Goal: Task Accomplishment & Management: Use online tool/utility

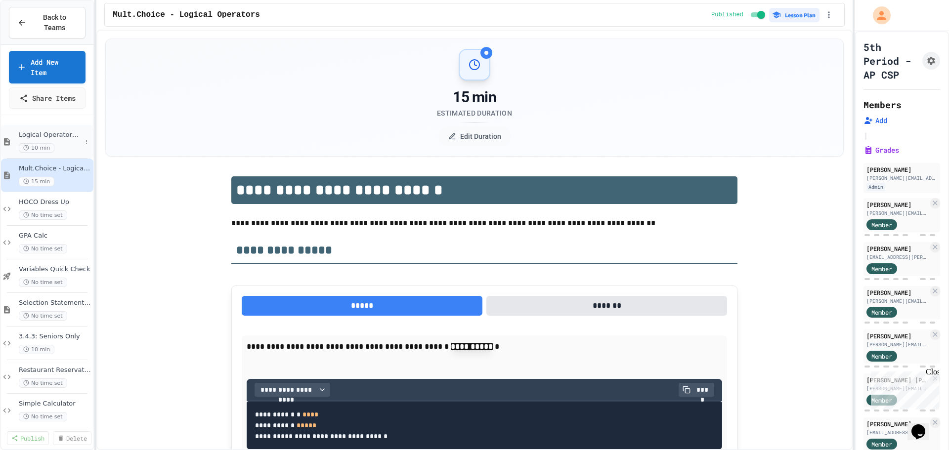
click at [55, 131] on span "Logical Operators Notes" at bounding box center [50, 135] width 63 height 8
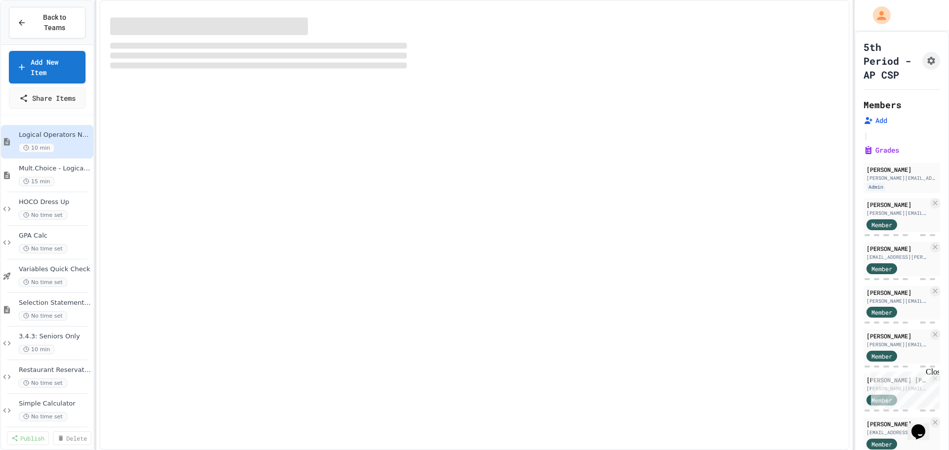
select select "***"
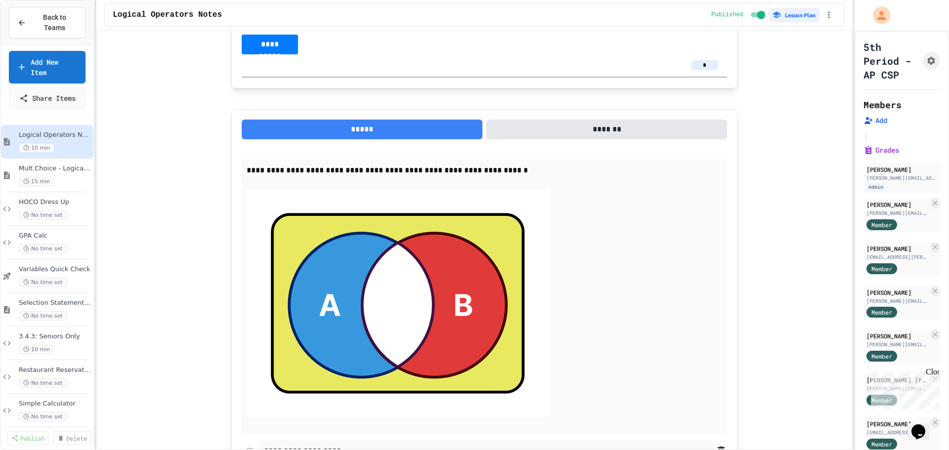
scroll to position [3928, 0]
click at [65, 165] on span "Mult.Choice - Logical Operators" at bounding box center [50, 169] width 63 height 8
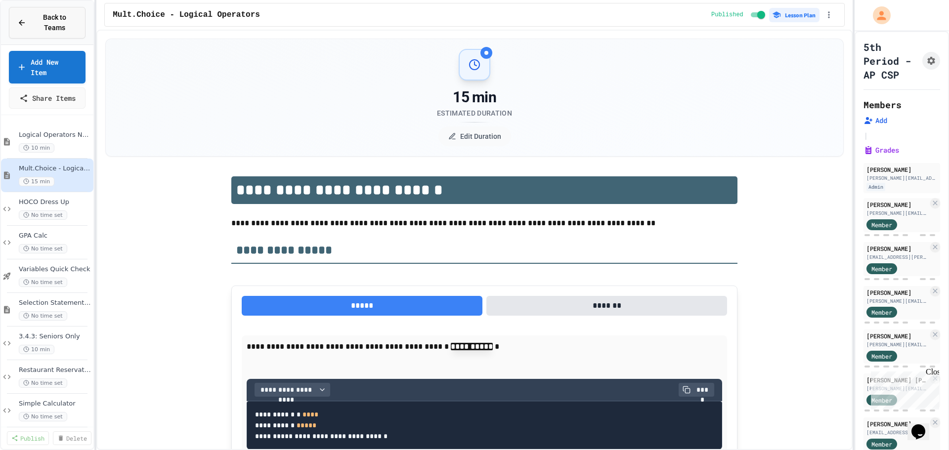
click at [44, 22] on span "Back to Teams" at bounding box center [54, 22] width 45 height 21
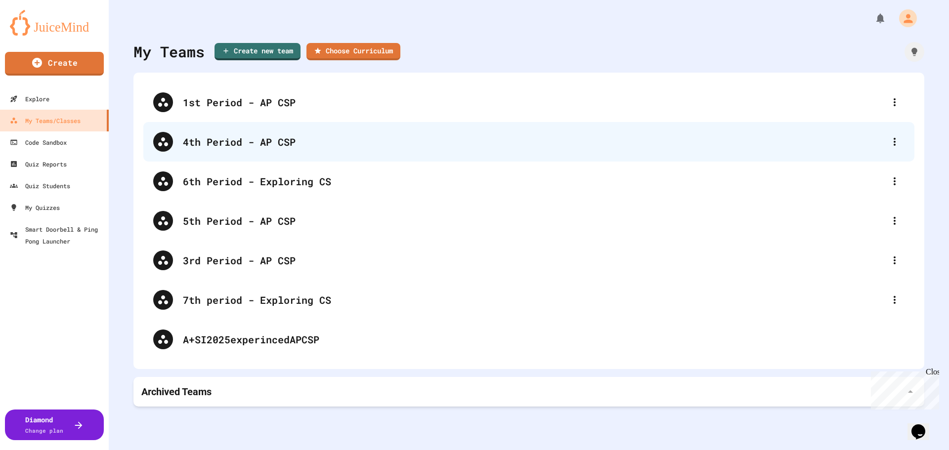
click at [261, 153] on div "4th Period - AP CSP" at bounding box center [528, 142] width 771 height 40
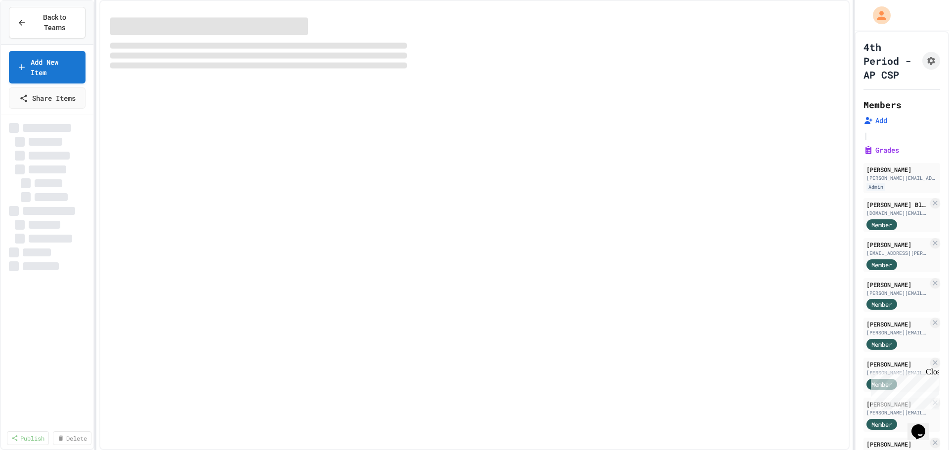
select select "***"
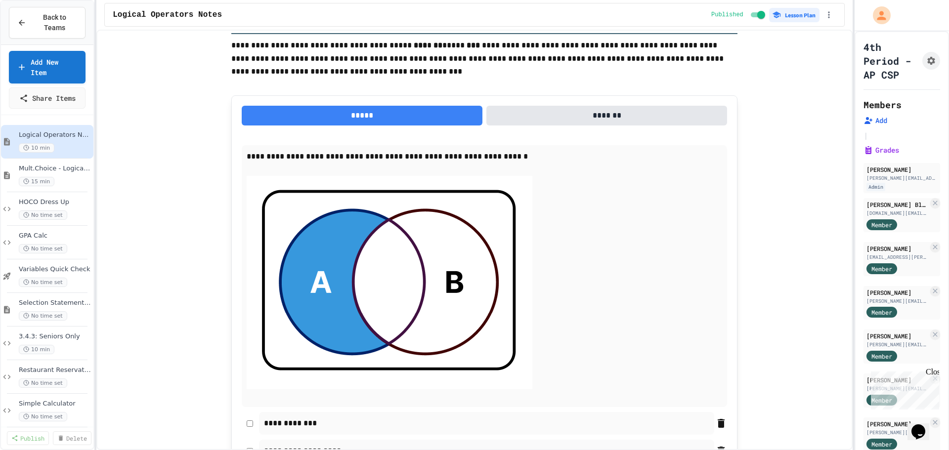
scroll to position [2909, 0]
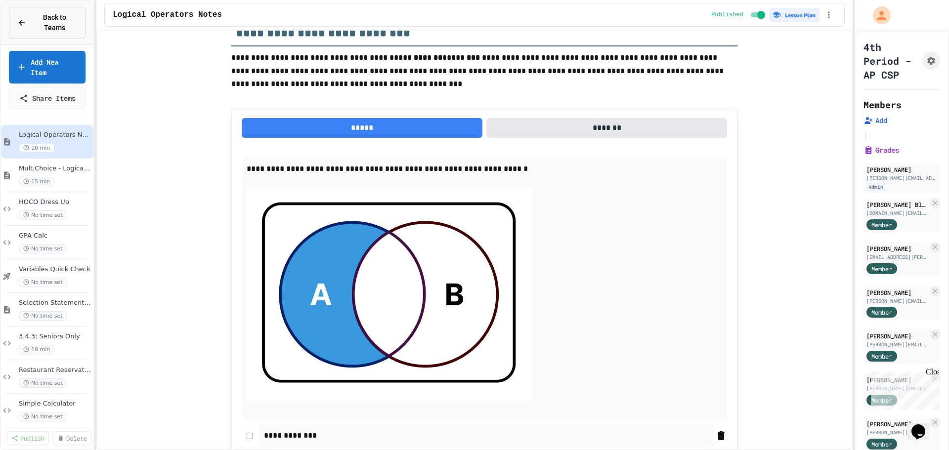
click at [48, 22] on span "Back to Teams" at bounding box center [54, 22] width 45 height 21
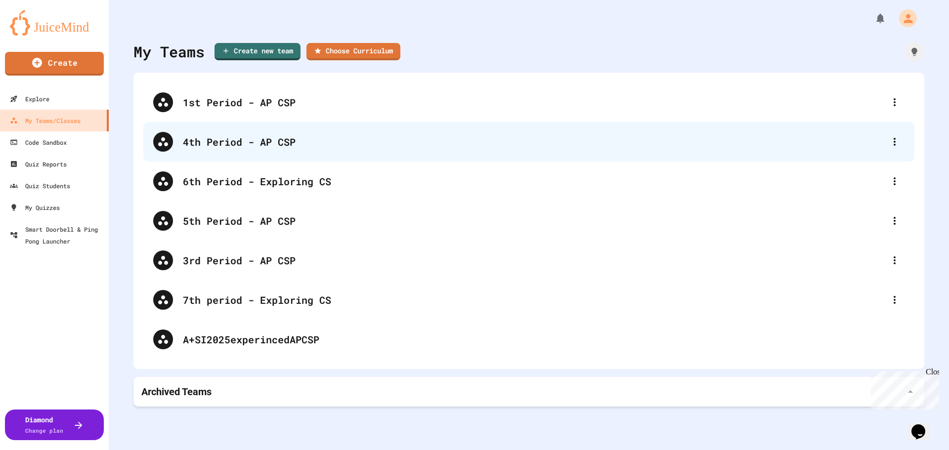
click at [226, 143] on div "4th Period - AP CSP" at bounding box center [534, 141] width 702 height 15
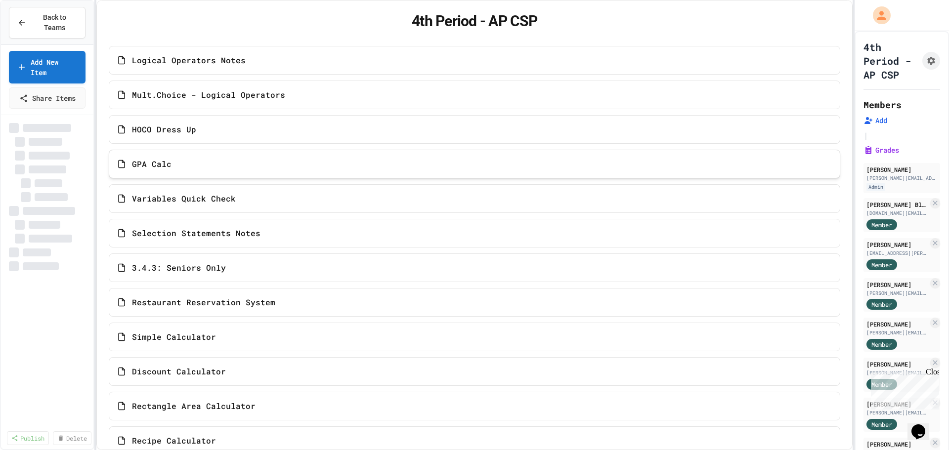
select select "***"
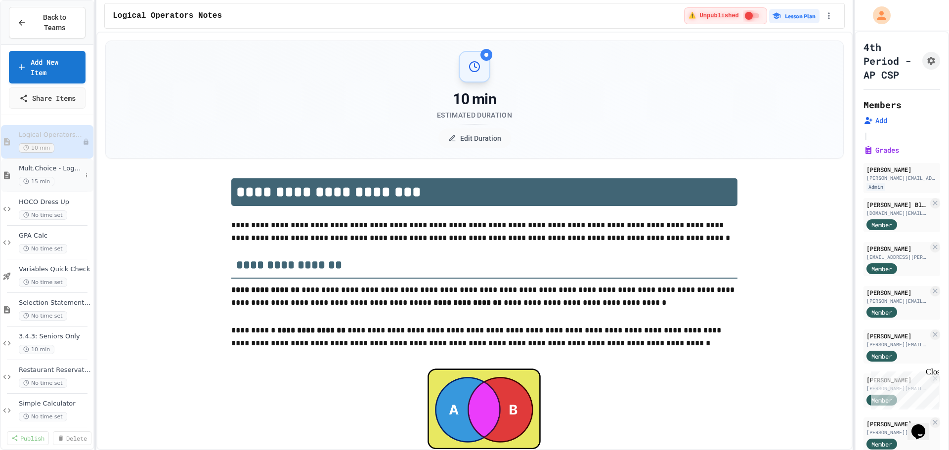
click at [56, 165] on span "Mult.Choice - Logical Operators" at bounding box center [50, 169] width 63 height 8
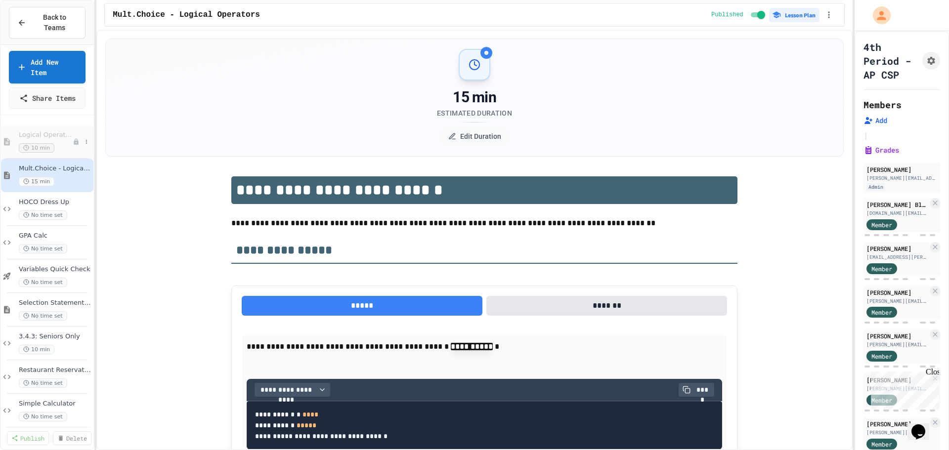
click at [57, 131] on div "Logical Operators Notes 10 min" at bounding box center [46, 142] width 54 height 22
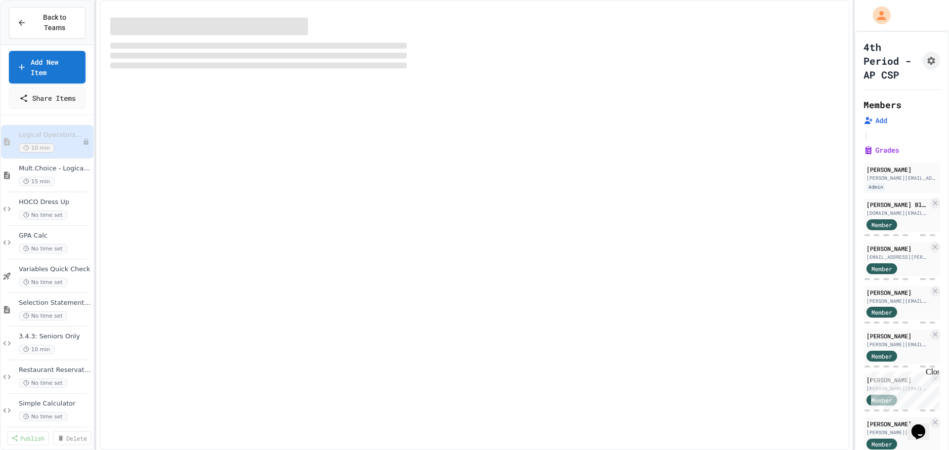
select select "***"
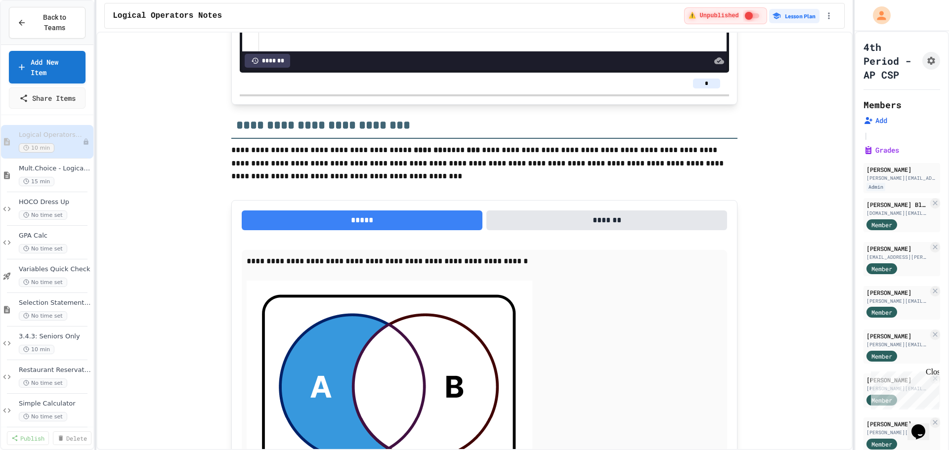
scroll to position [2769, 0]
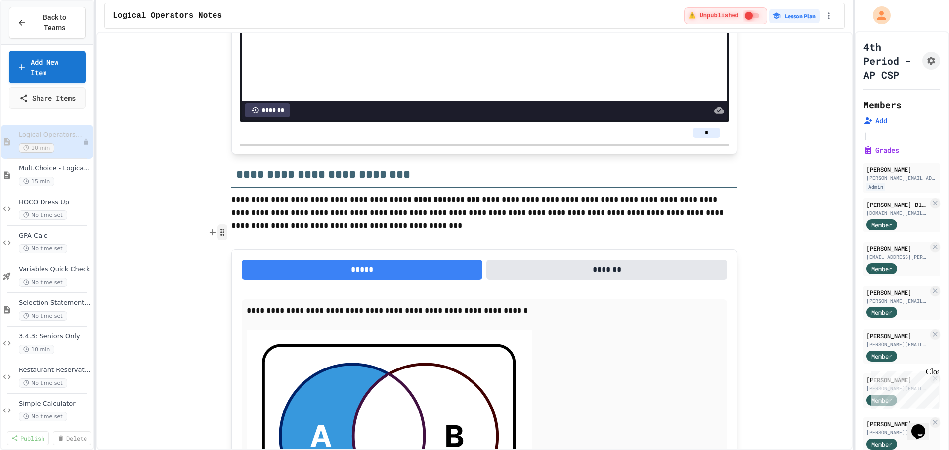
click at [222, 234] on icon "button" at bounding box center [222, 232] width 9 height 10
click at [243, 294] on button "Delete" at bounding box center [281, 293] width 118 height 16
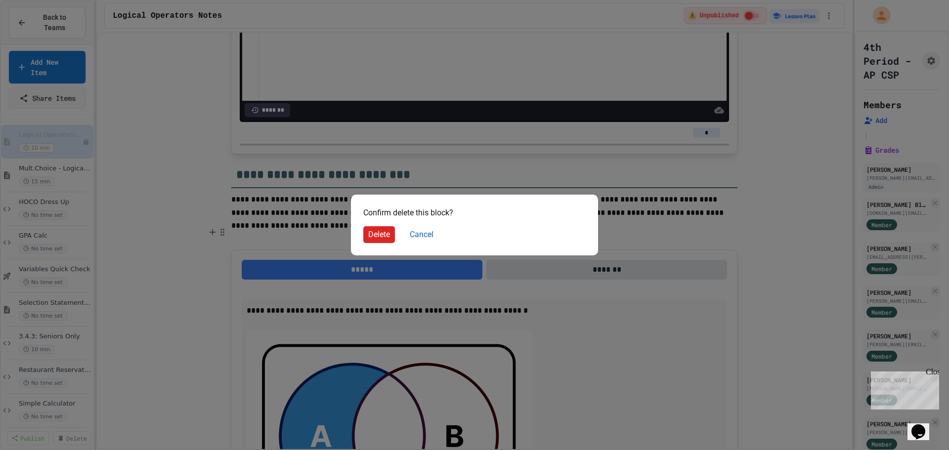
click at [379, 231] on button "Delete" at bounding box center [379, 234] width 32 height 17
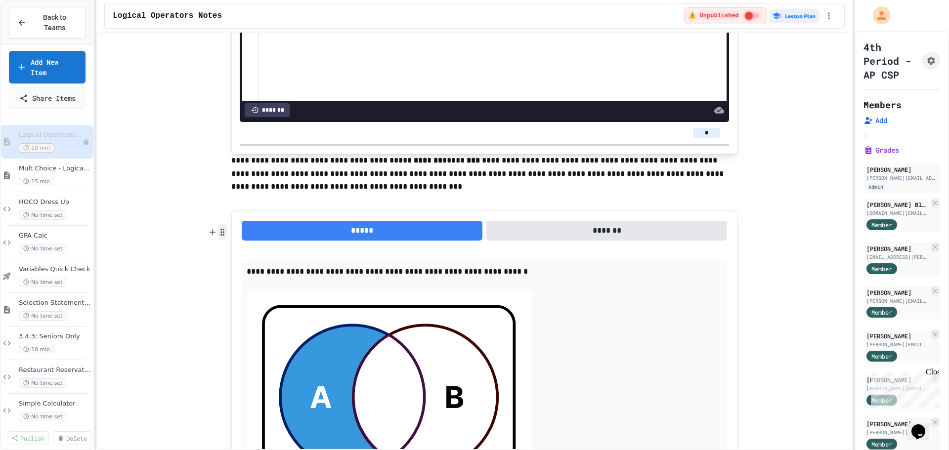
click at [223, 232] on circle "button" at bounding box center [223, 232] width 1 height 1
click at [248, 294] on button "Delete" at bounding box center [281, 293] width 118 height 16
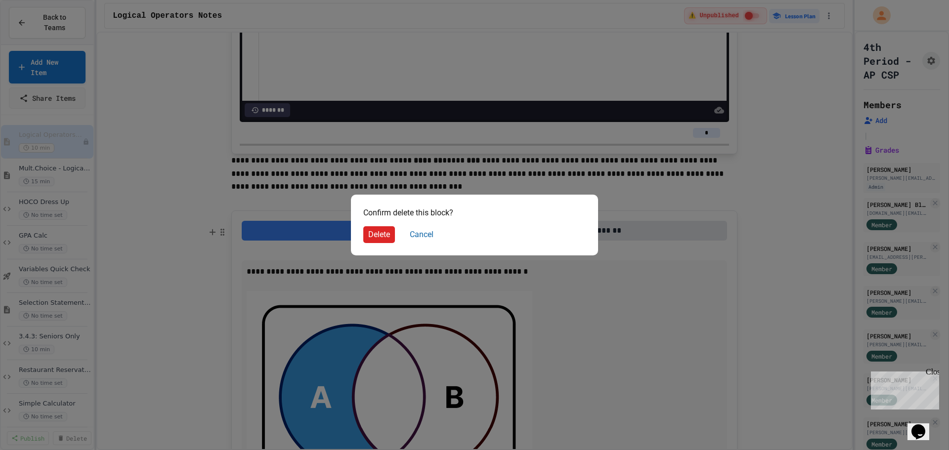
click at [382, 233] on button "Delete" at bounding box center [379, 234] width 32 height 17
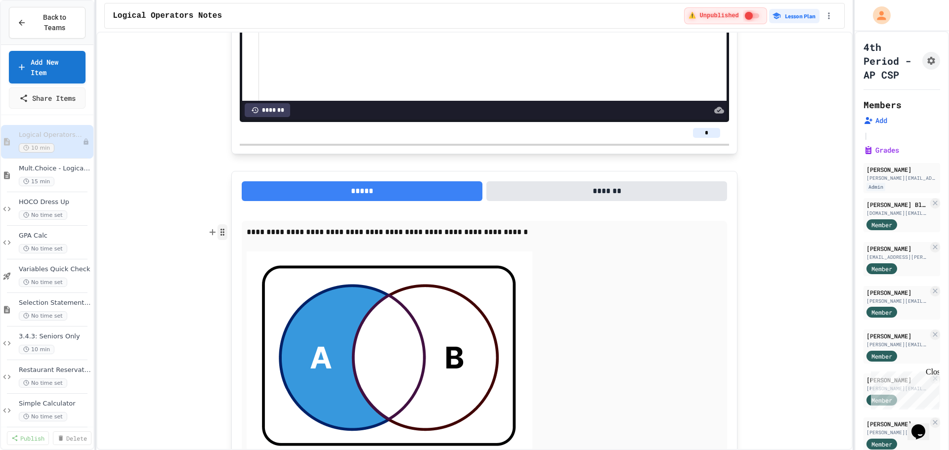
click at [222, 232] on icon "button" at bounding box center [222, 232] width 9 height 10
click at [257, 292] on button "Delete" at bounding box center [281, 293] width 118 height 16
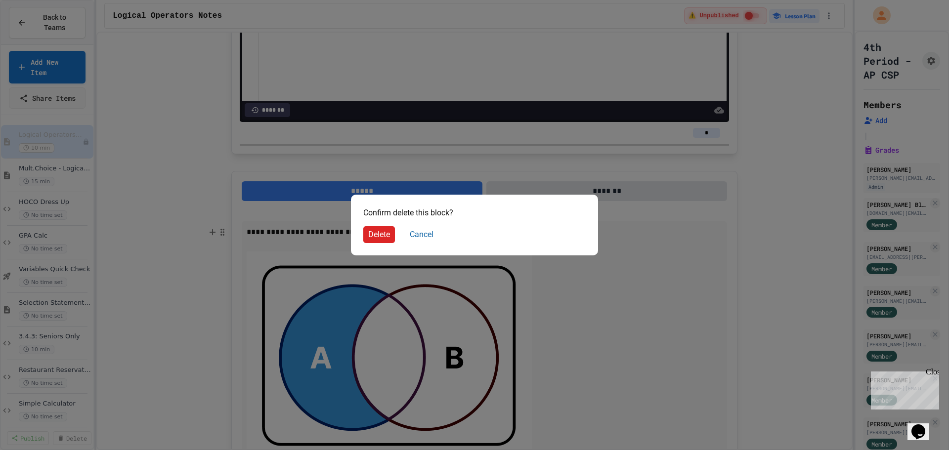
click at [375, 240] on button "Delete" at bounding box center [379, 234] width 32 height 17
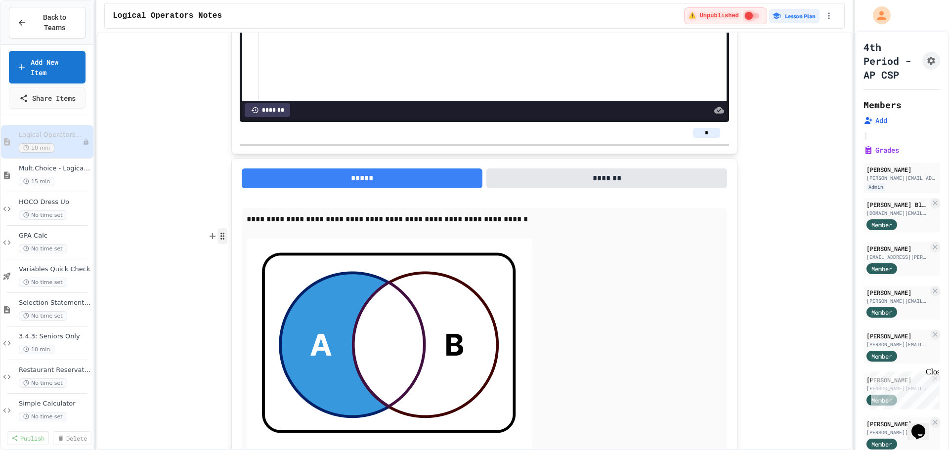
click at [221, 234] on circle "button" at bounding box center [221, 233] width 1 height 1
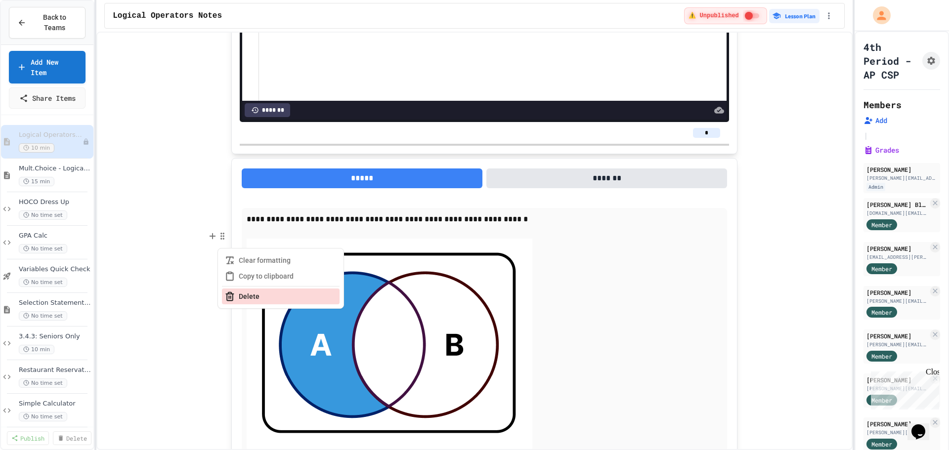
click at [263, 296] on button "Delete" at bounding box center [281, 297] width 118 height 16
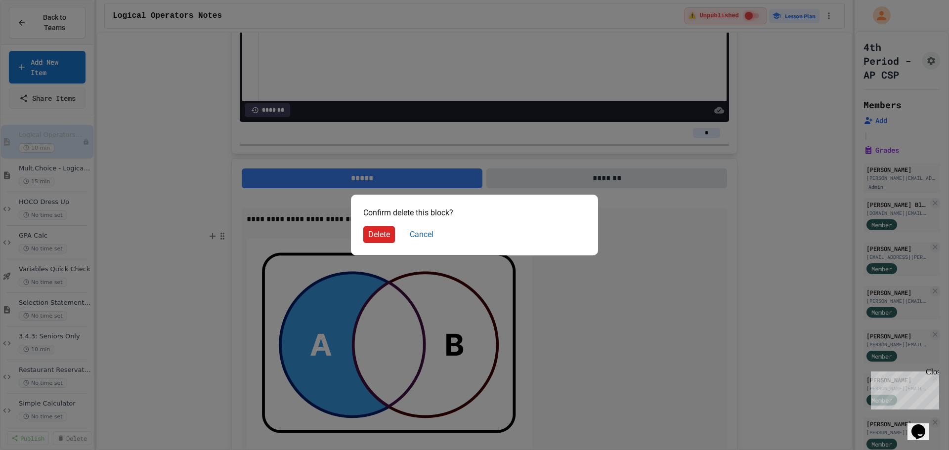
click at [383, 236] on button "Delete" at bounding box center [379, 234] width 32 height 17
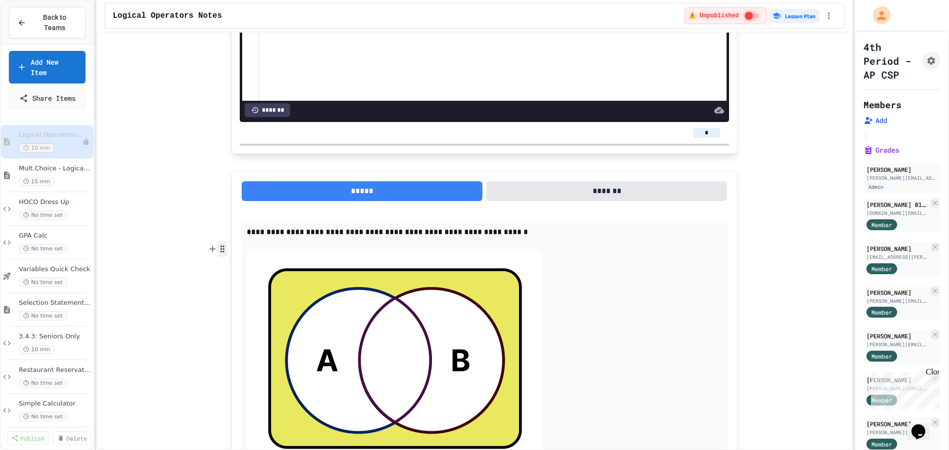
click at [220, 254] on icon "button" at bounding box center [222, 249] width 9 height 10
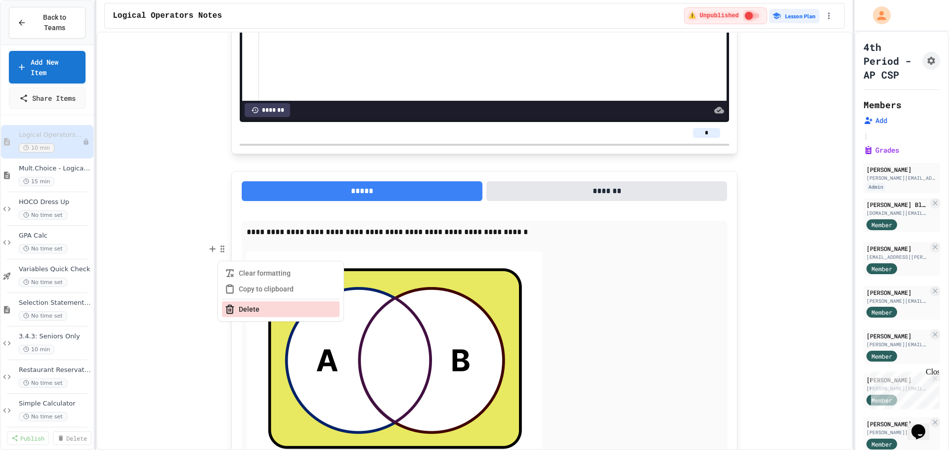
click at [262, 307] on button "Delete" at bounding box center [281, 310] width 118 height 16
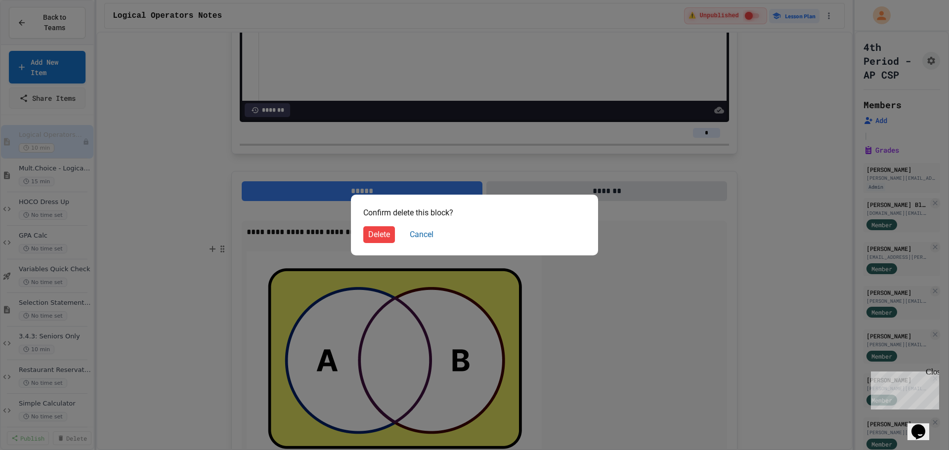
click at [357, 232] on div "Confirm delete this block? Delete Cancel" at bounding box center [474, 225] width 247 height 61
click at [379, 237] on button "Delete" at bounding box center [379, 234] width 32 height 17
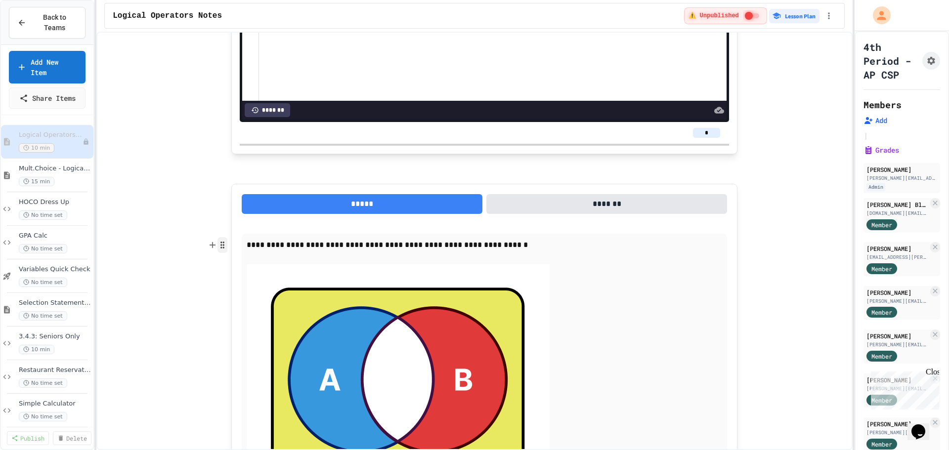
click at [223, 245] on circle "button" at bounding box center [223, 245] width 1 height 1
click at [250, 306] on button "Delete" at bounding box center [281, 306] width 118 height 16
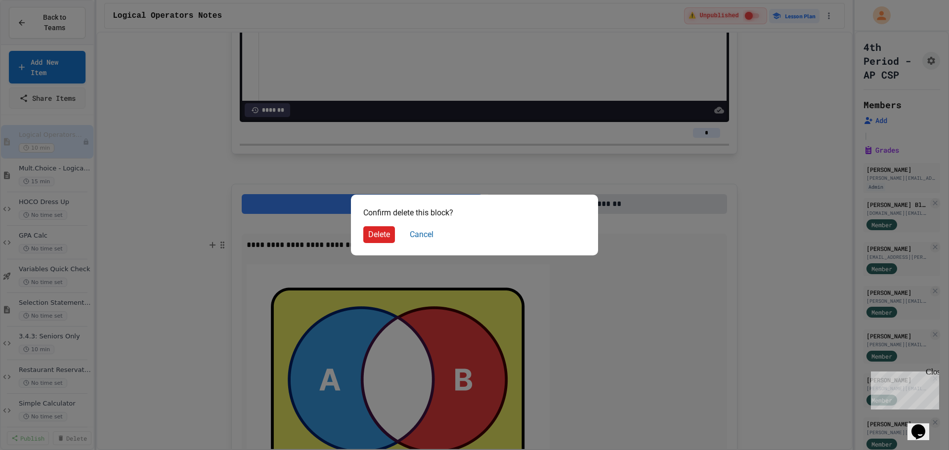
click at [384, 236] on button "Delete" at bounding box center [379, 234] width 32 height 17
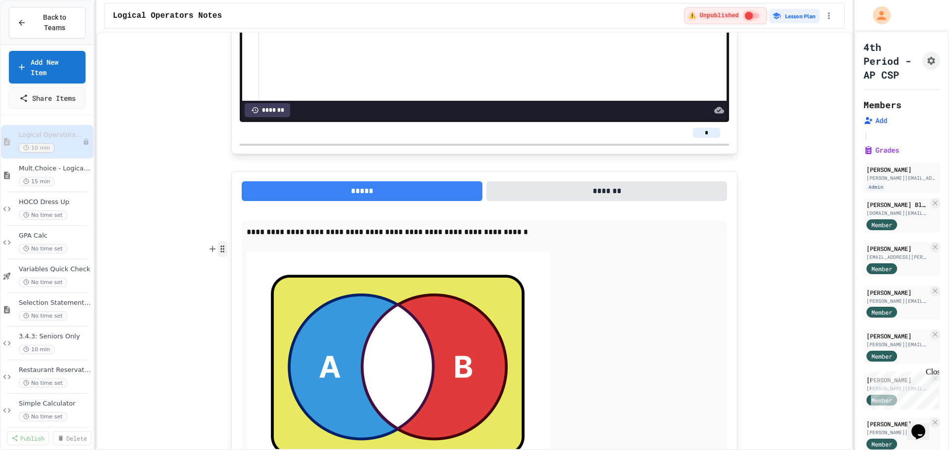
click at [221, 249] on circle "button" at bounding box center [221, 249] width 1 height 1
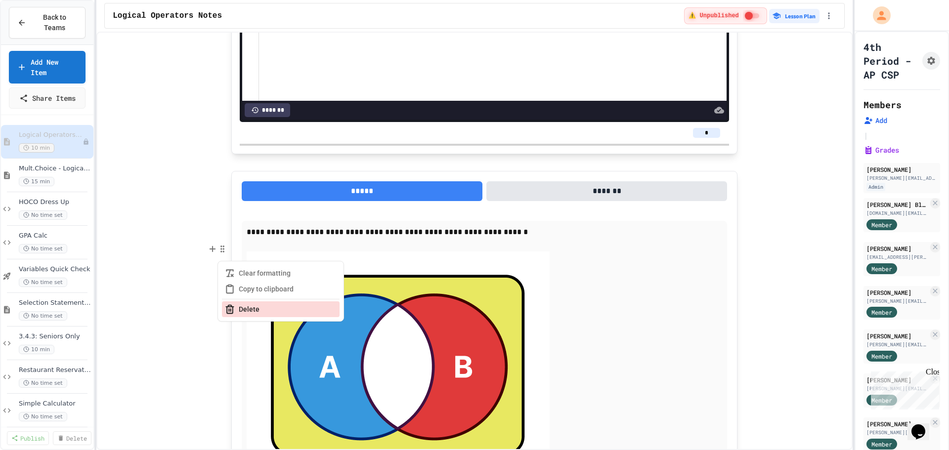
click at [255, 312] on button "Delete" at bounding box center [281, 310] width 118 height 16
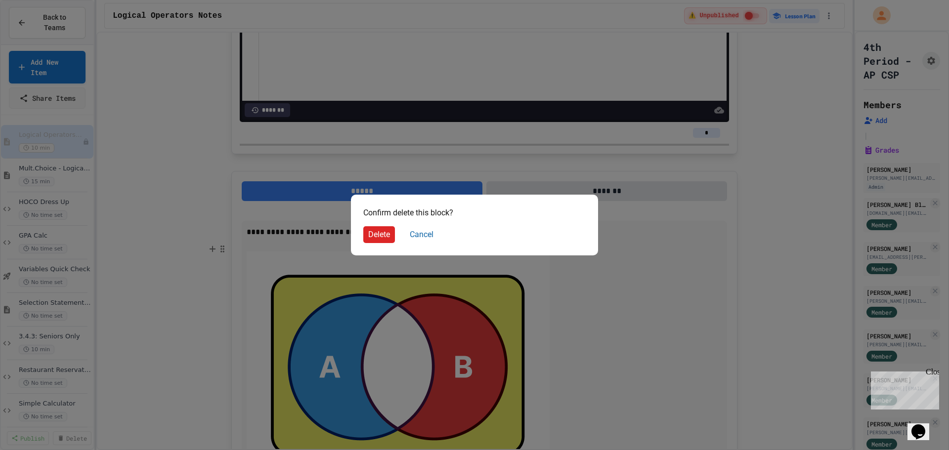
click at [380, 232] on button "Delete" at bounding box center [379, 234] width 32 height 17
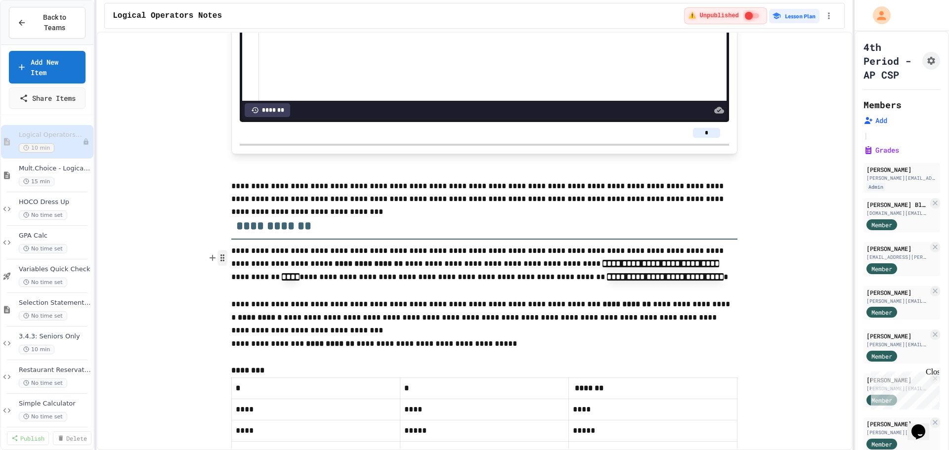
click at [222, 256] on circle "button" at bounding box center [221, 255] width 1 height 1
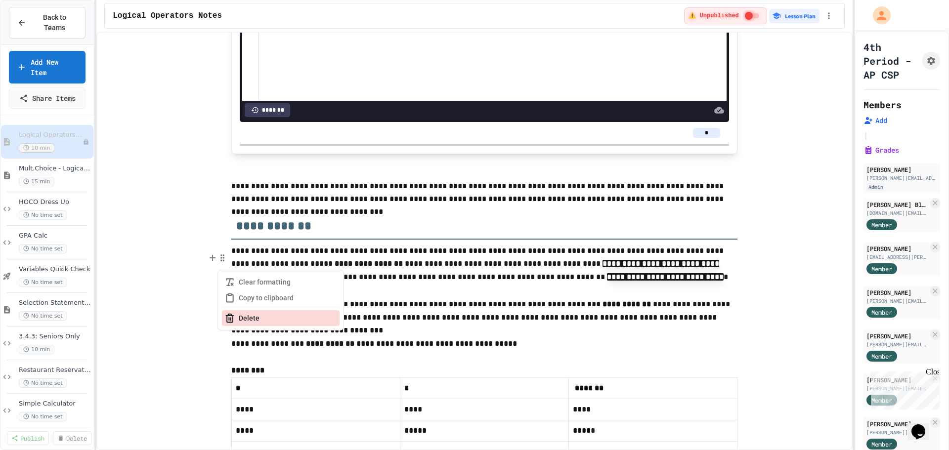
click at [260, 317] on button "Delete" at bounding box center [281, 318] width 118 height 16
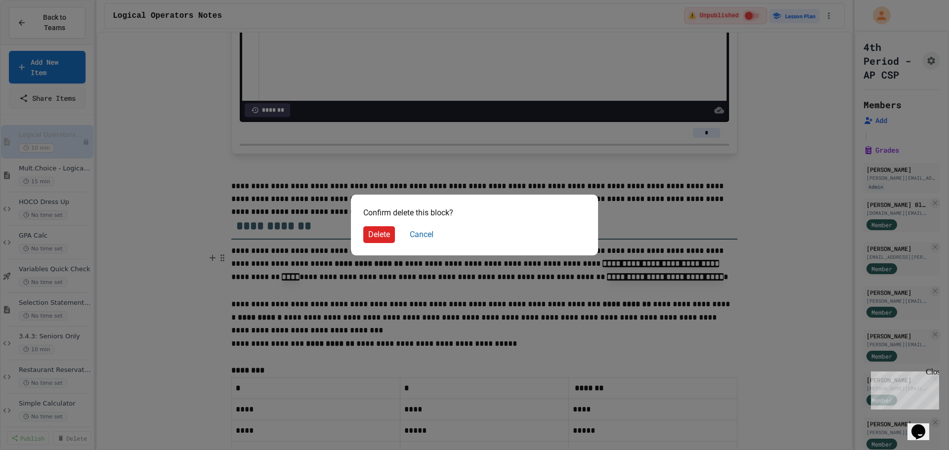
click at [380, 240] on button "Delete" at bounding box center [379, 234] width 32 height 17
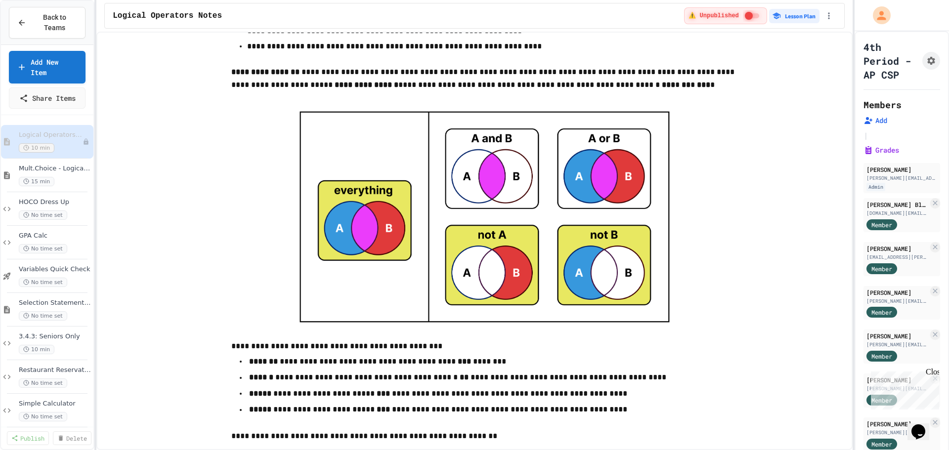
scroll to position [0, 0]
